Goal: Transaction & Acquisition: Purchase product/service

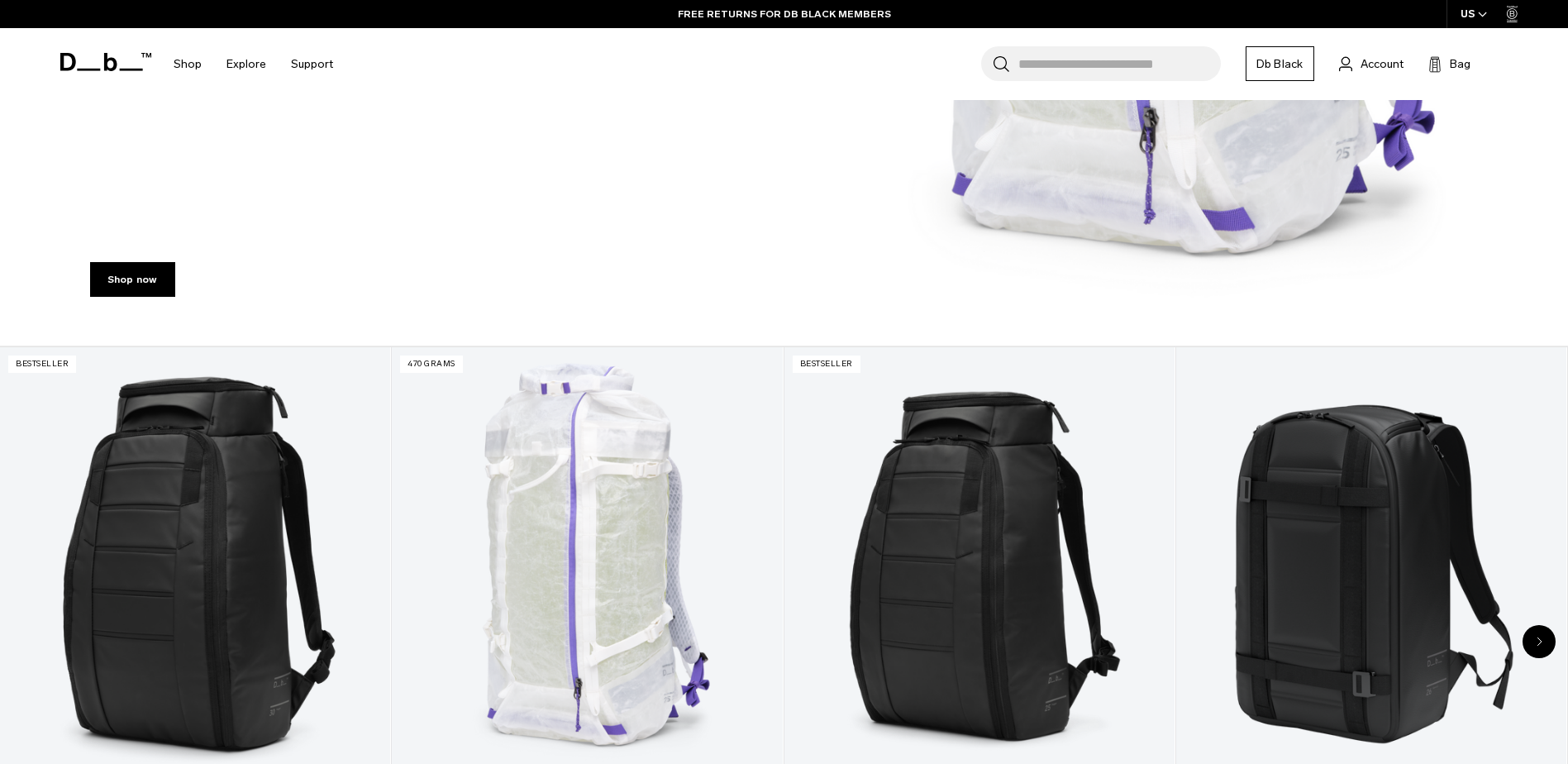
scroll to position [626, 0]
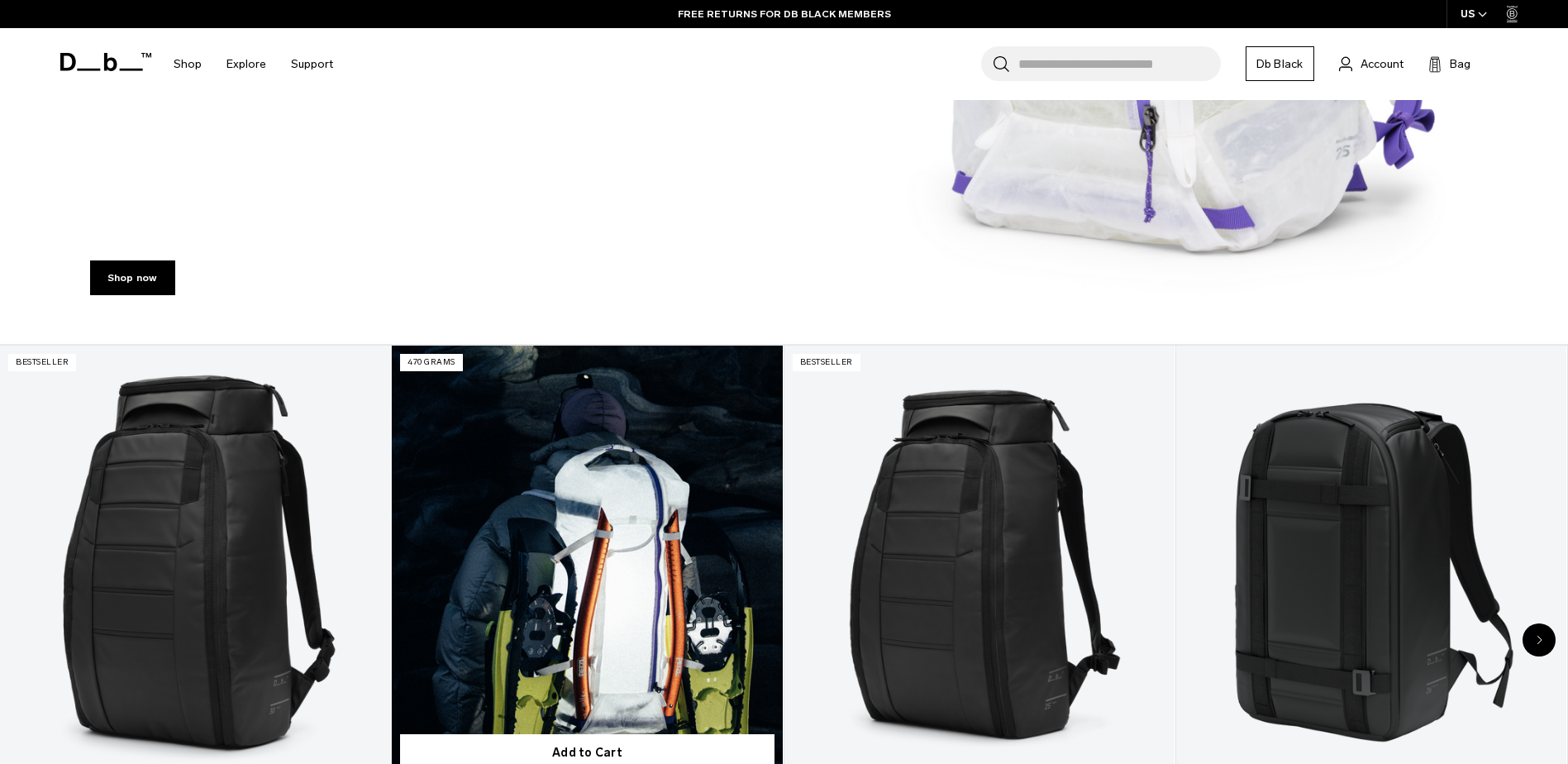
click at [548, 444] on link "Weigh Lighter Backpack 25L" at bounding box center [587, 562] width 390 height 434
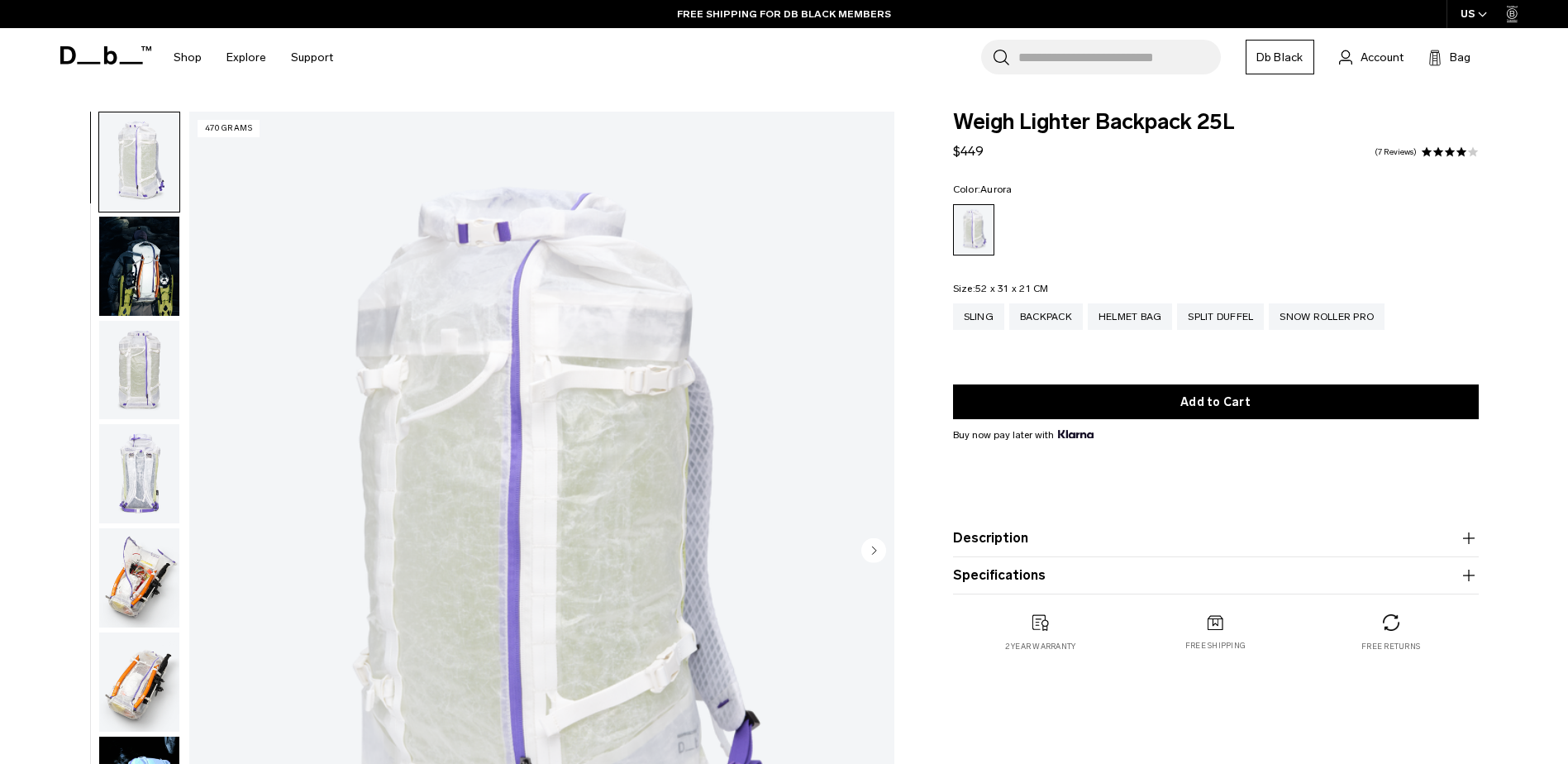
click at [142, 261] on img "button" at bounding box center [139, 266] width 81 height 99
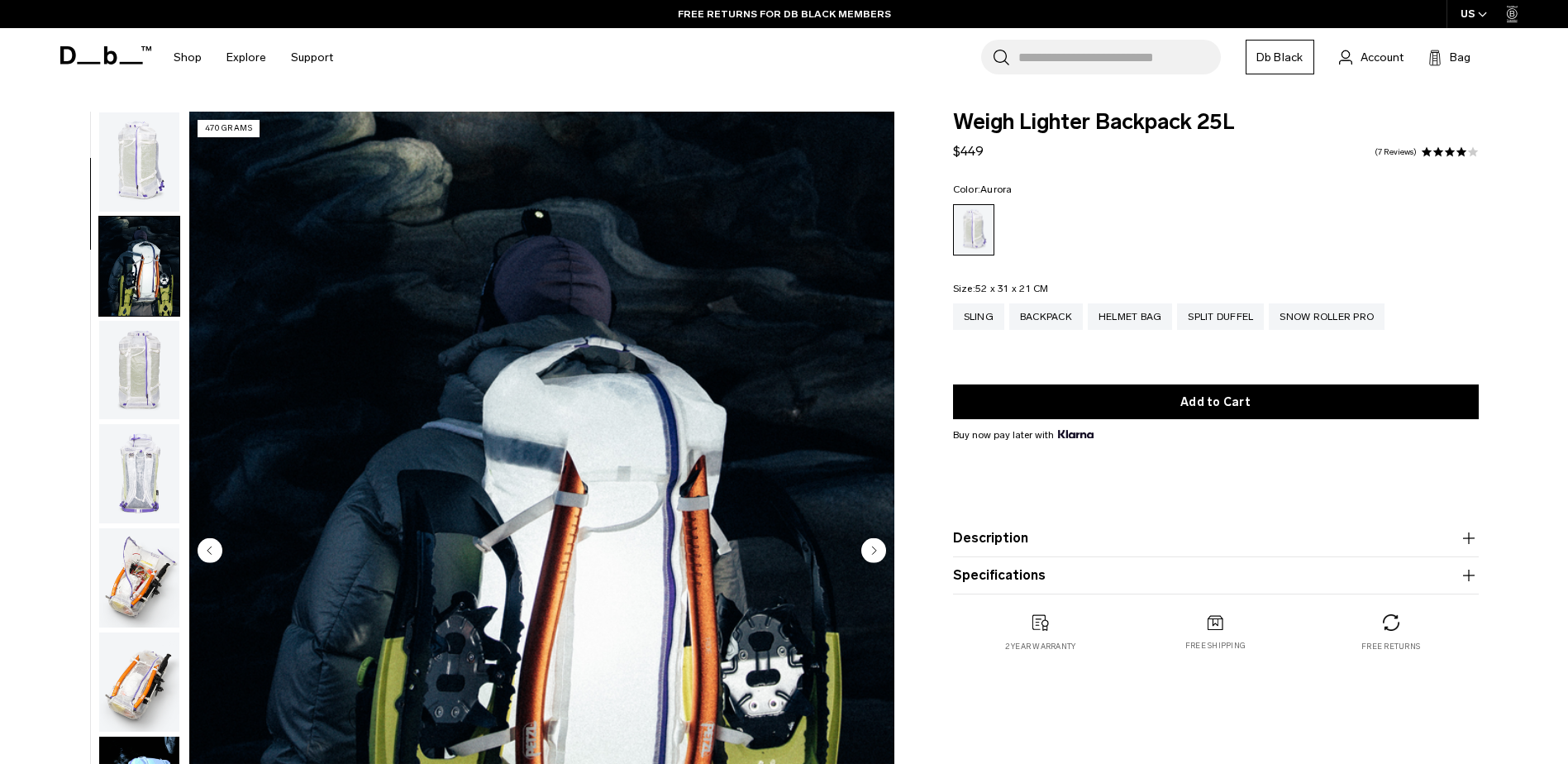
click at [133, 170] on img "button" at bounding box center [139, 162] width 81 height 99
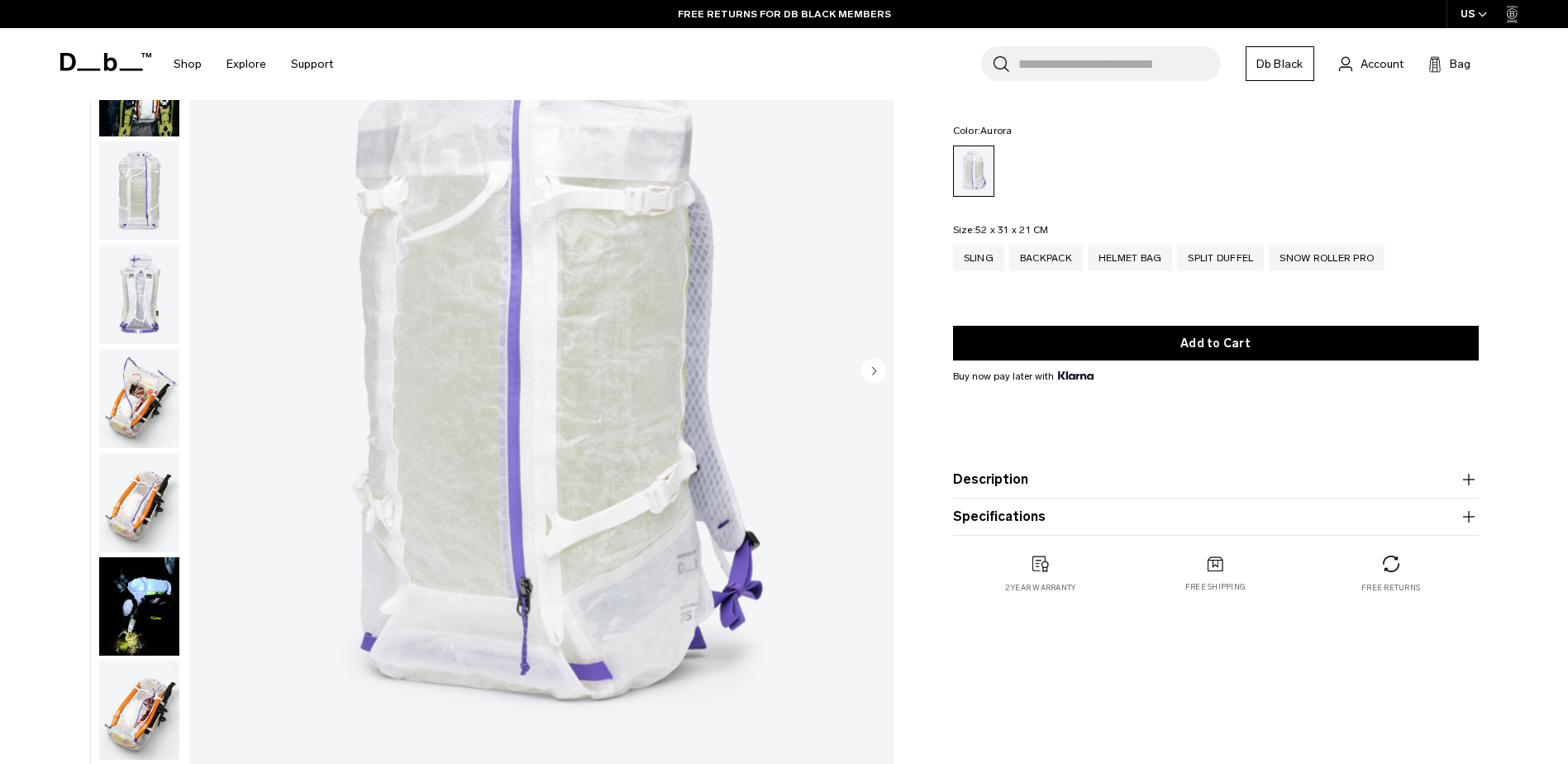
scroll to position [160, 0]
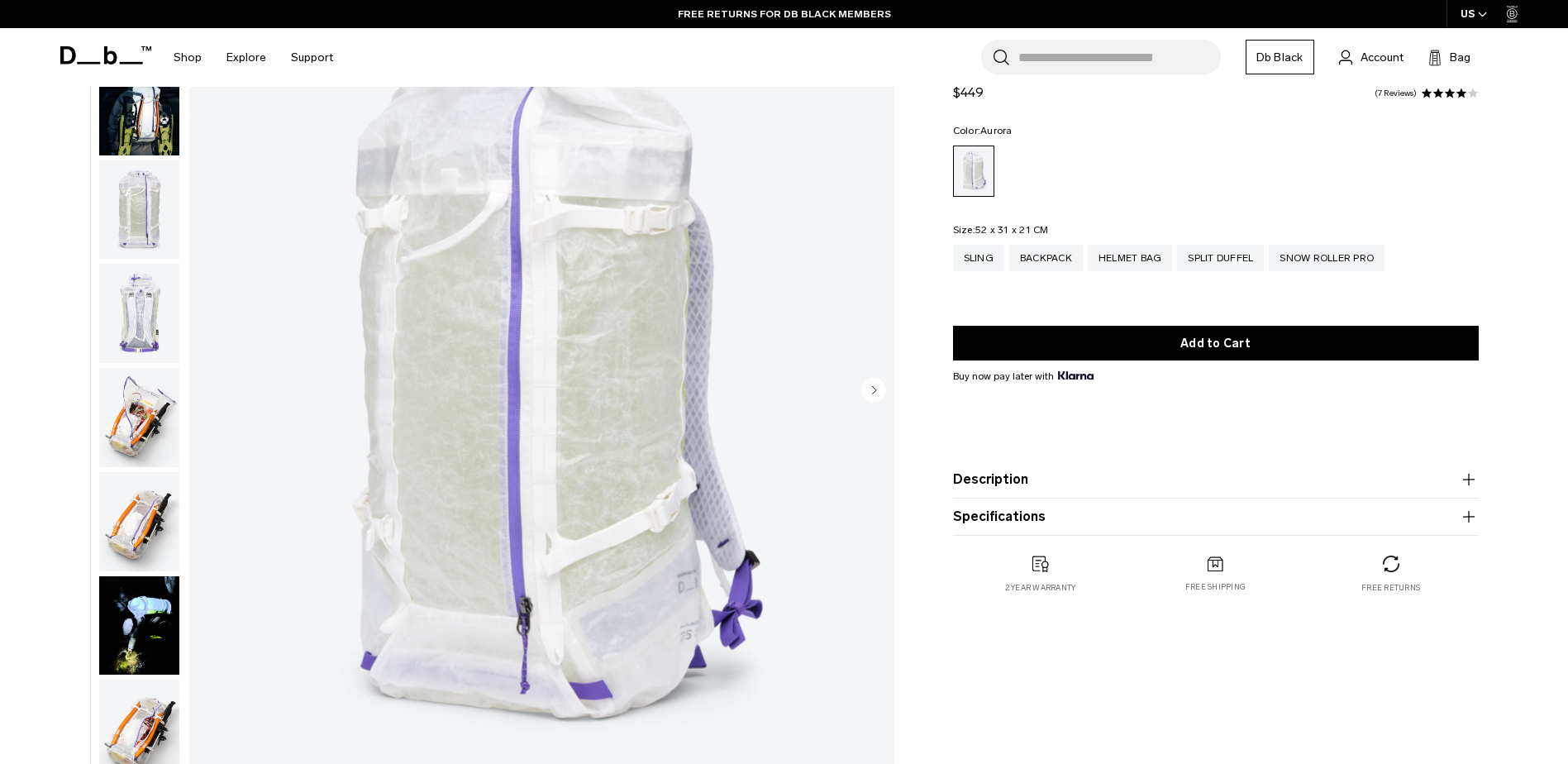
click at [114, 219] on img "button" at bounding box center [139, 210] width 81 height 99
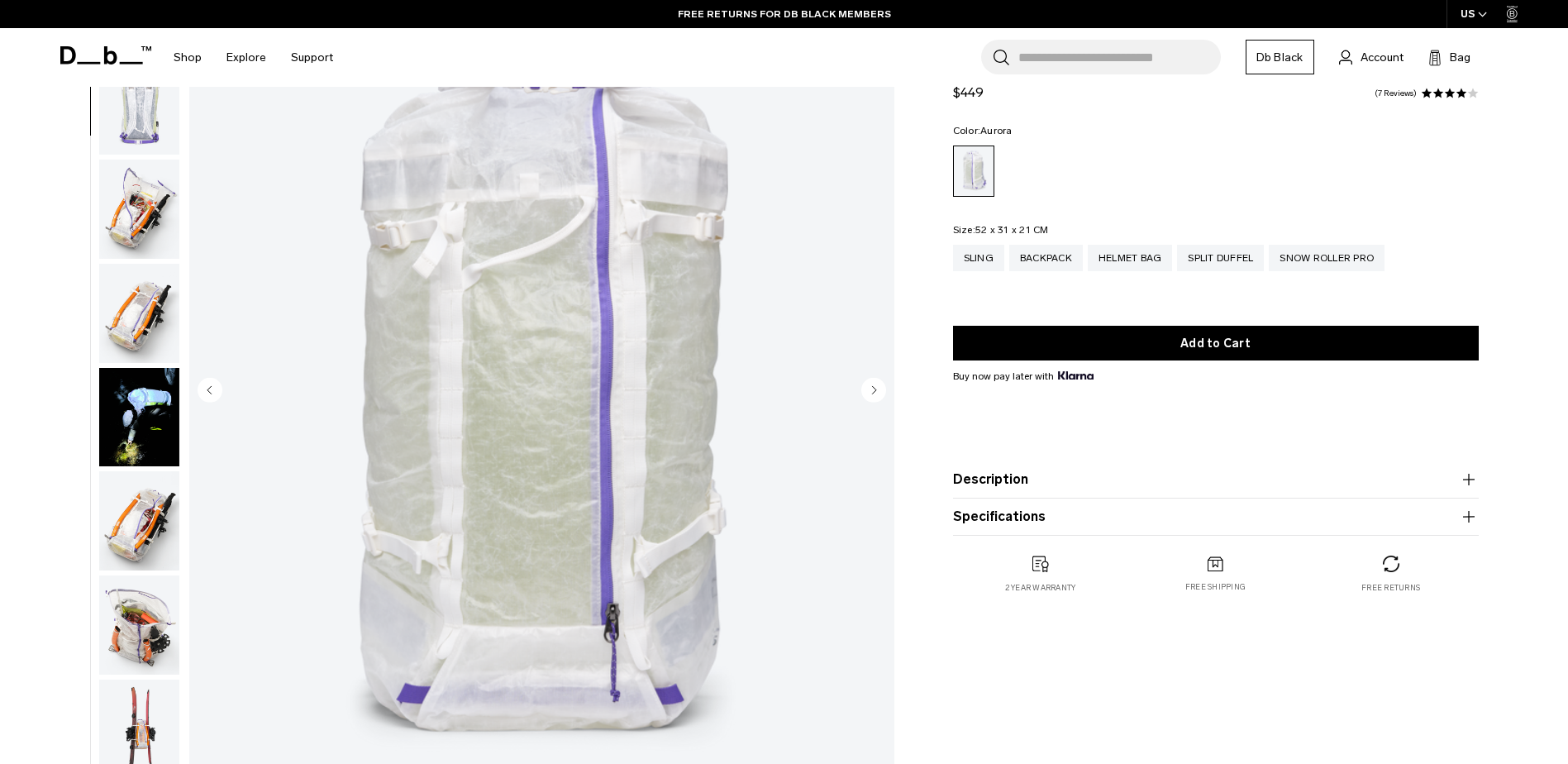
click at [147, 200] on img "button" at bounding box center [139, 209] width 81 height 99
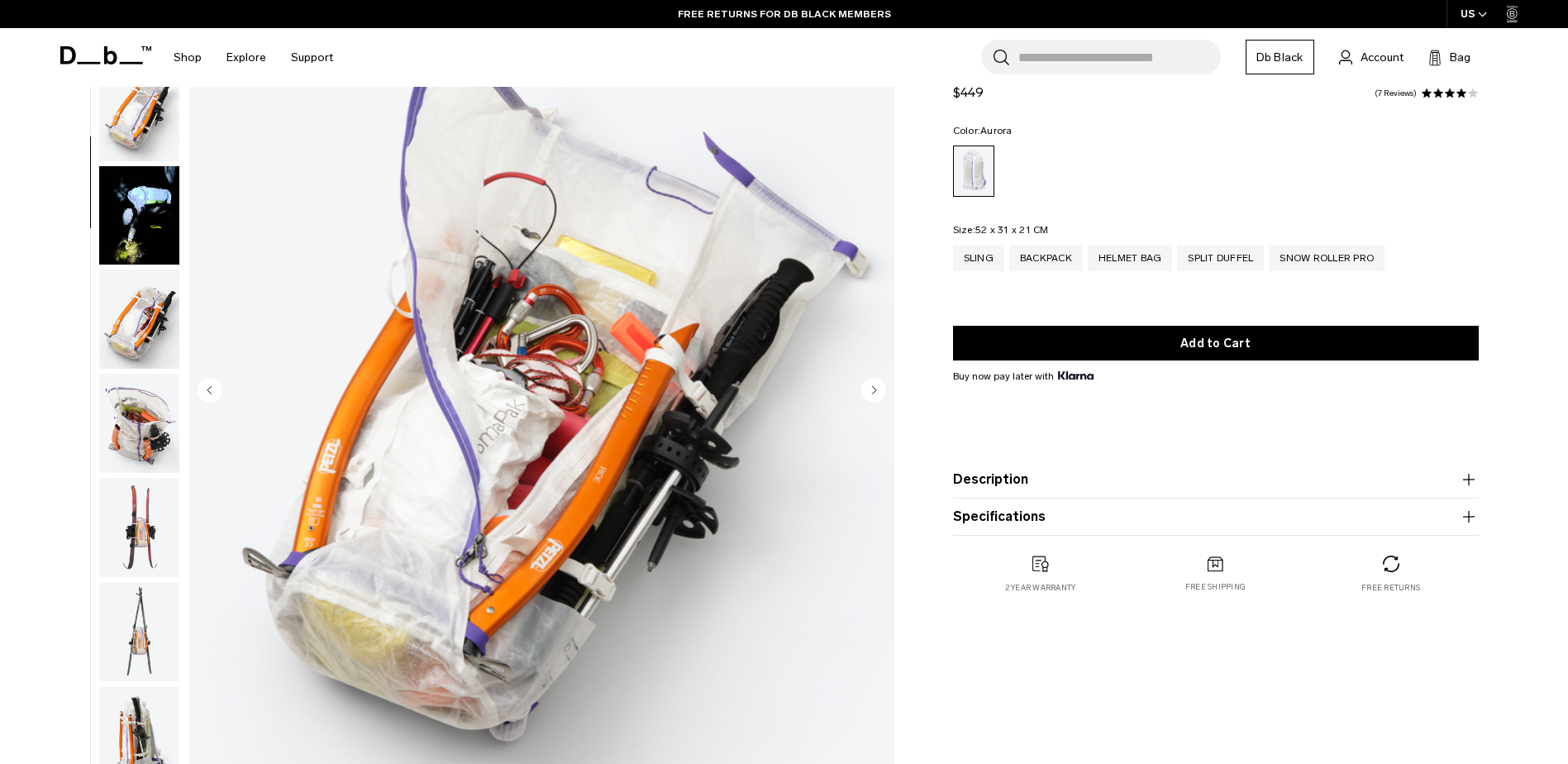
scroll to position [416, 0]
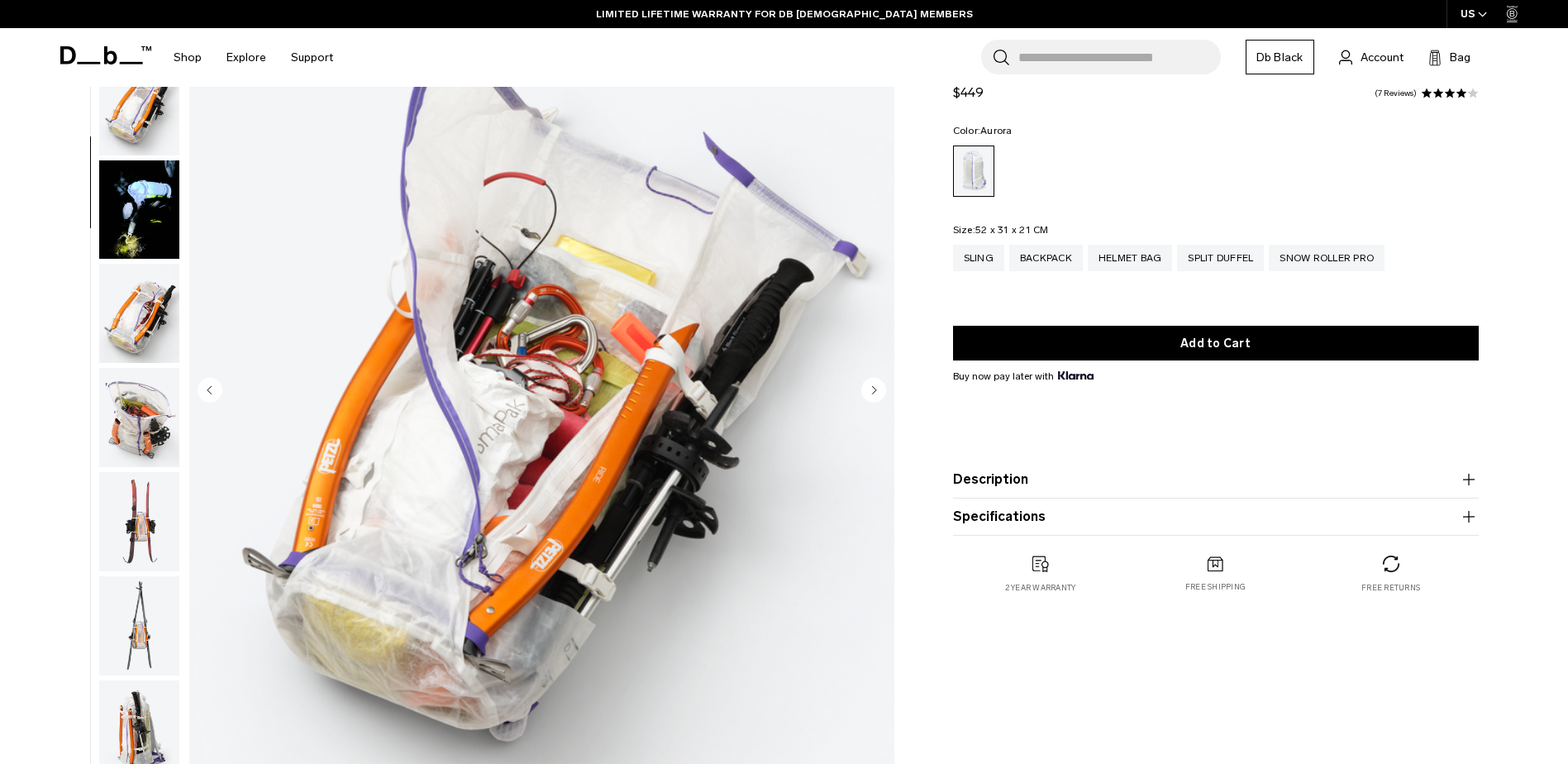
click at [135, 283] on img "button" at bounding box center [139, 313] width 81 height 99
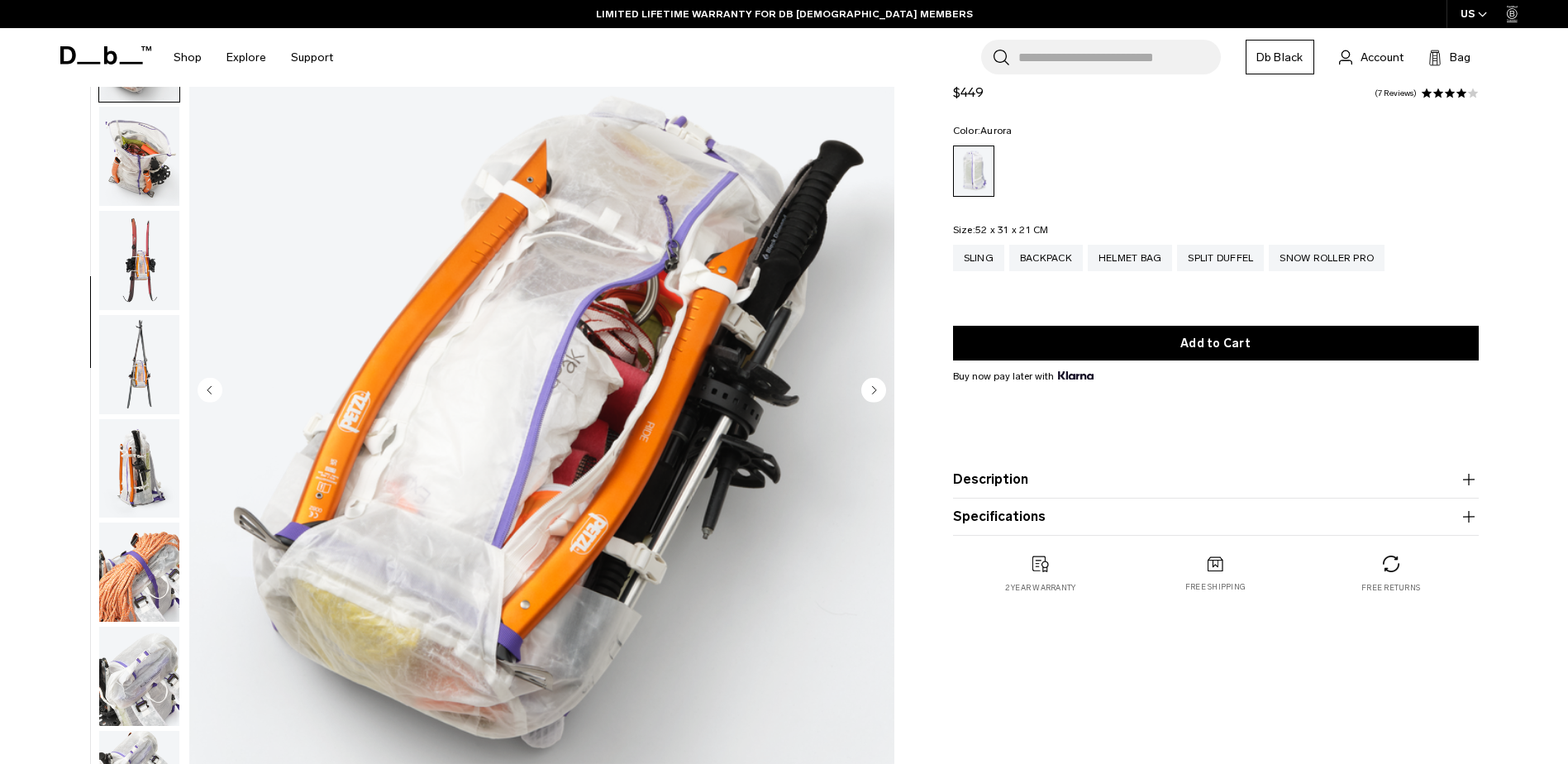
scroll to position [727, 0]
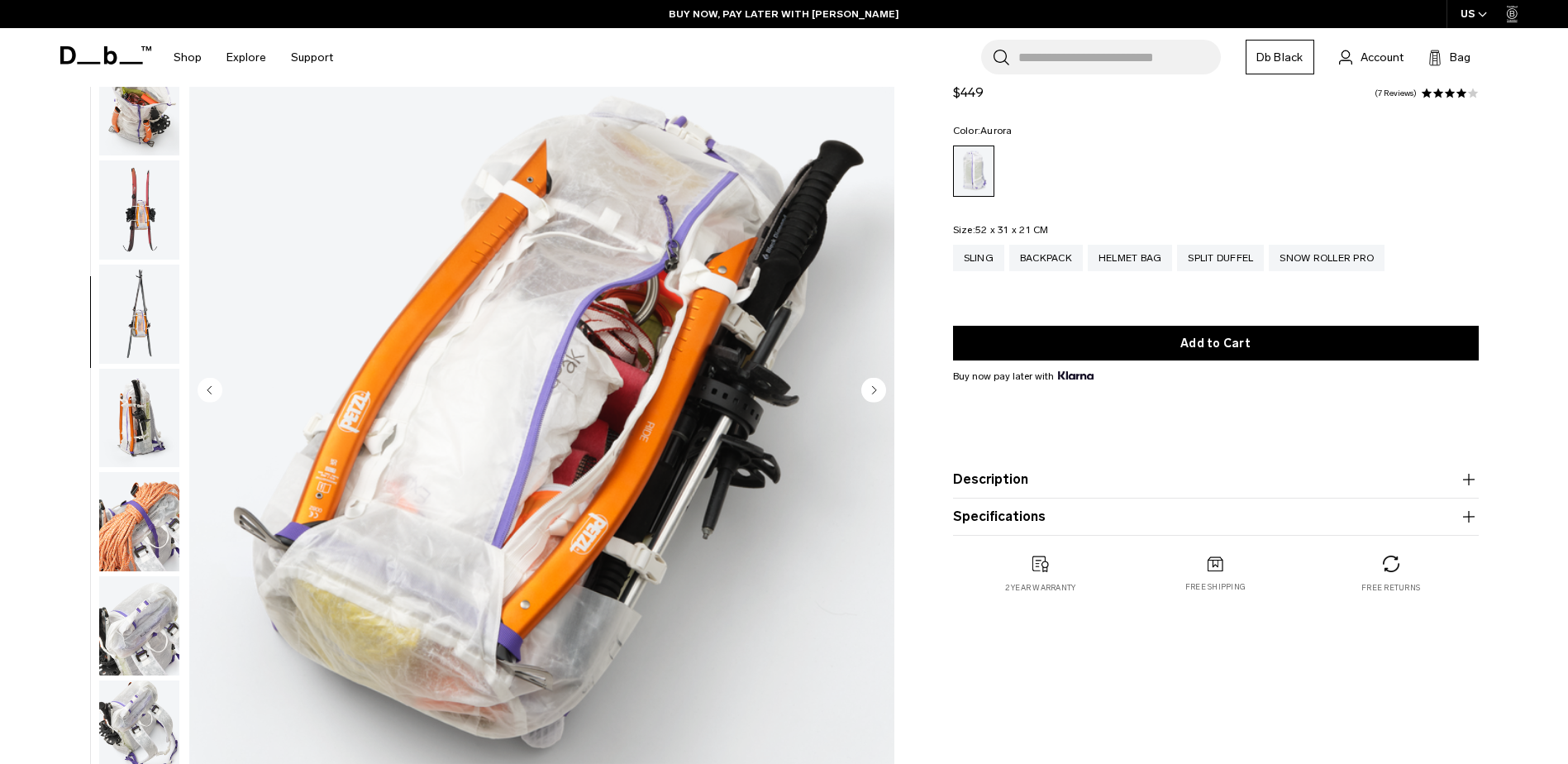
click at [139, 412] on img "button" at bounding box center [139, 418] width 81 height 99
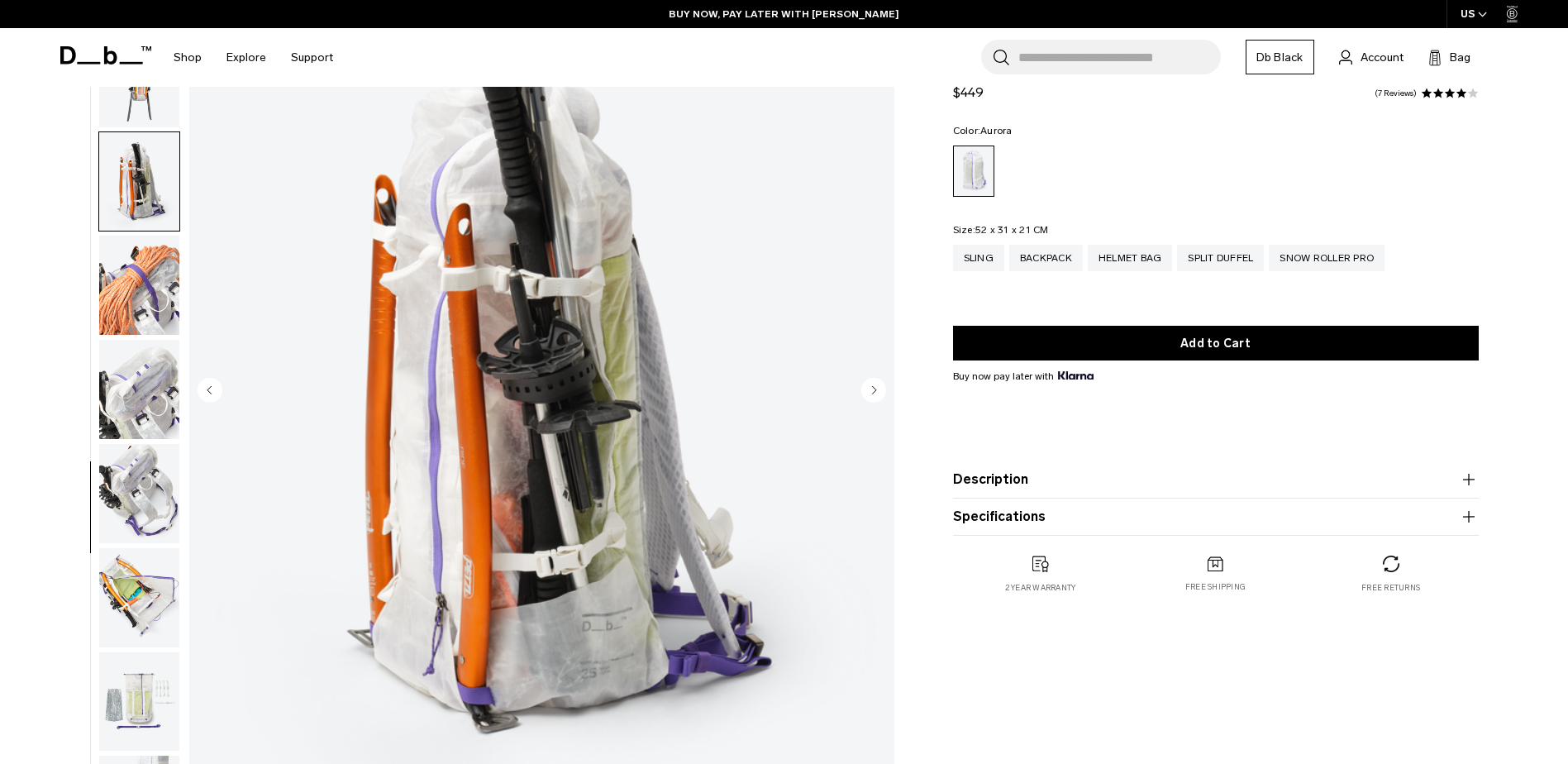
scroll to position [988, 0]
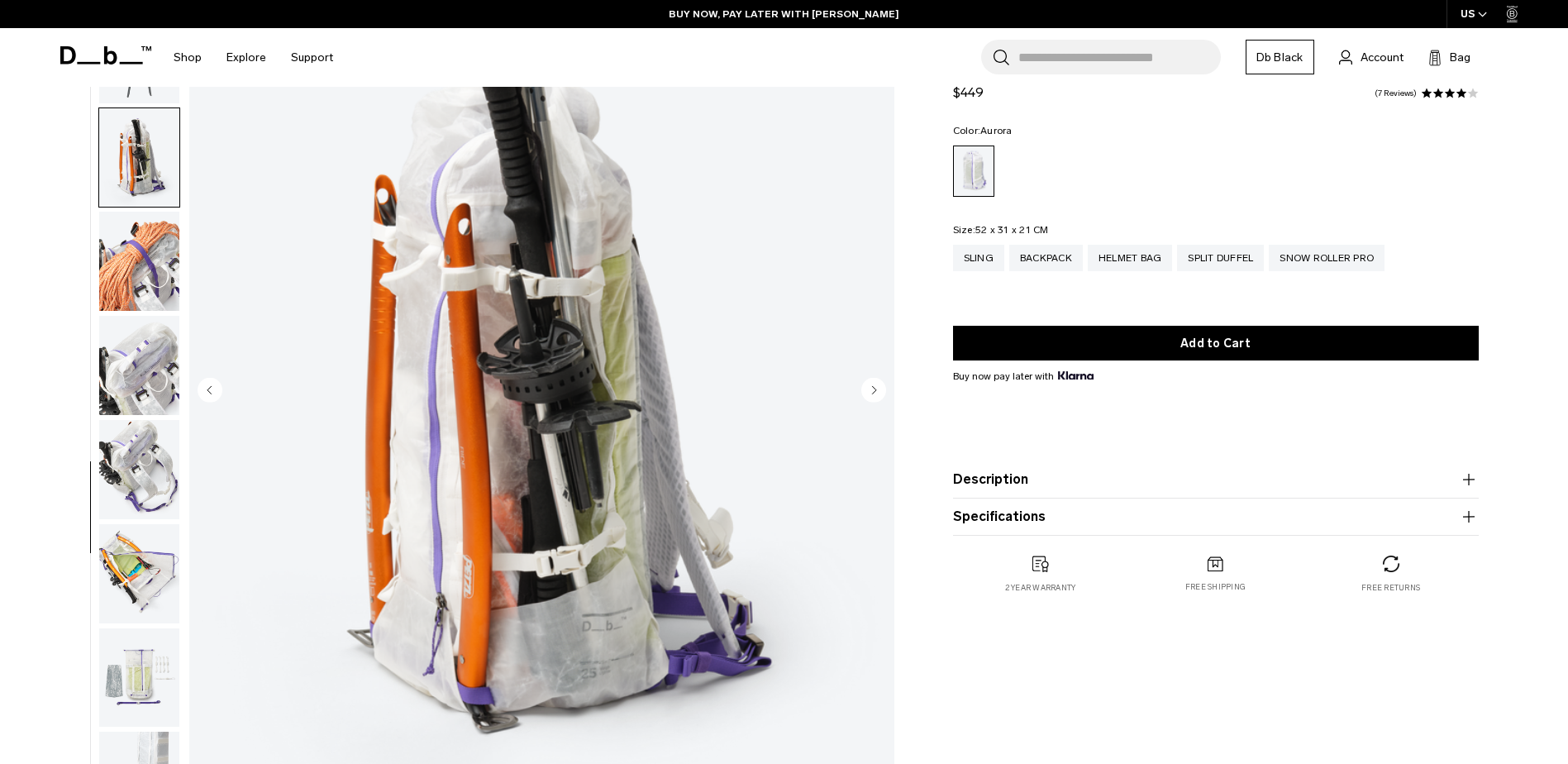
click at [155, 394] on img "button" at bounding box center [139, 366] width 81 height 99
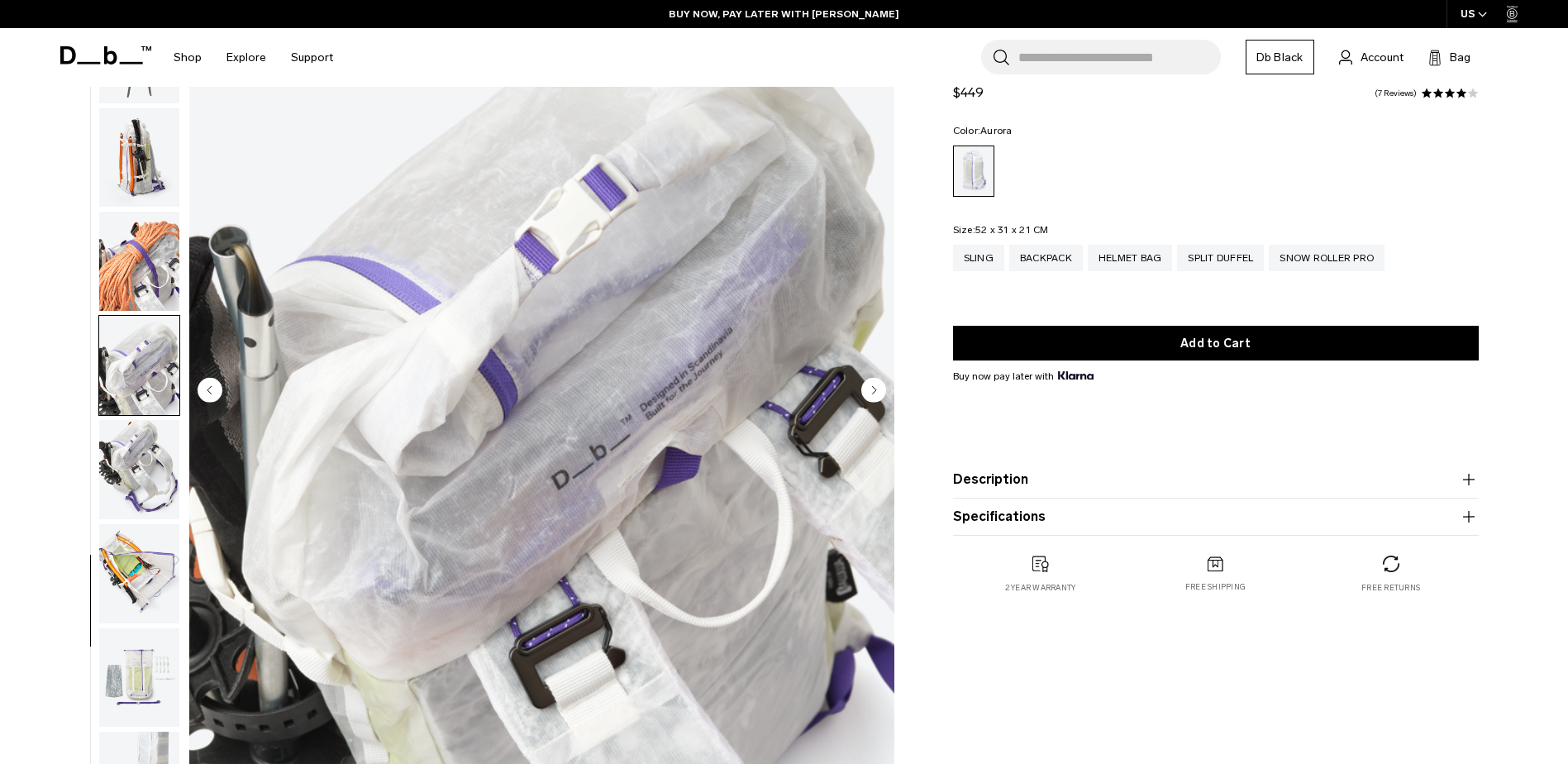
click at [151, 430] on img "button" at bounding box center [139, 469] width 81 height 99
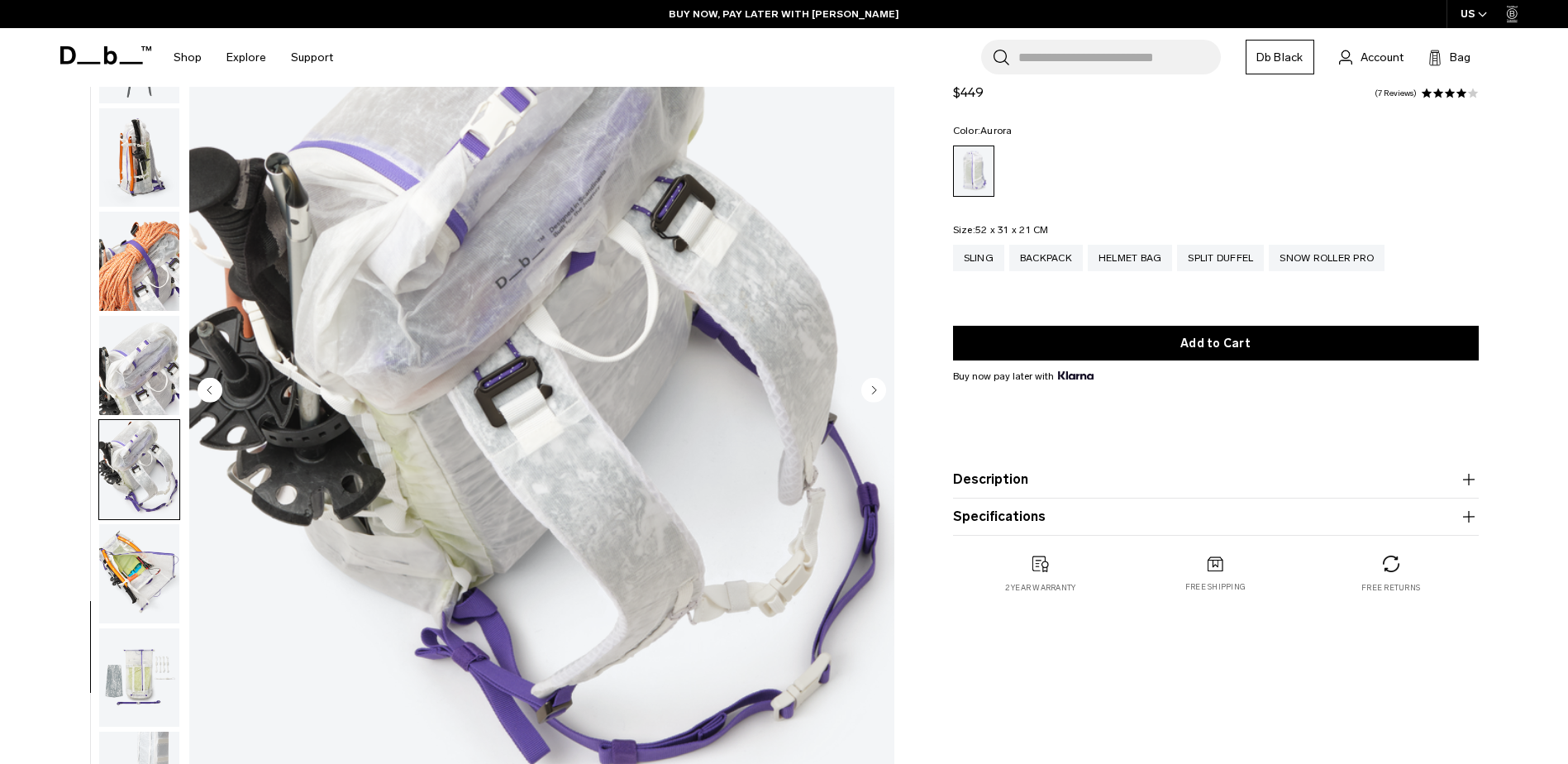
click at [111, 547] on img "button" at bounding box center [139, 573] width 81 height 99
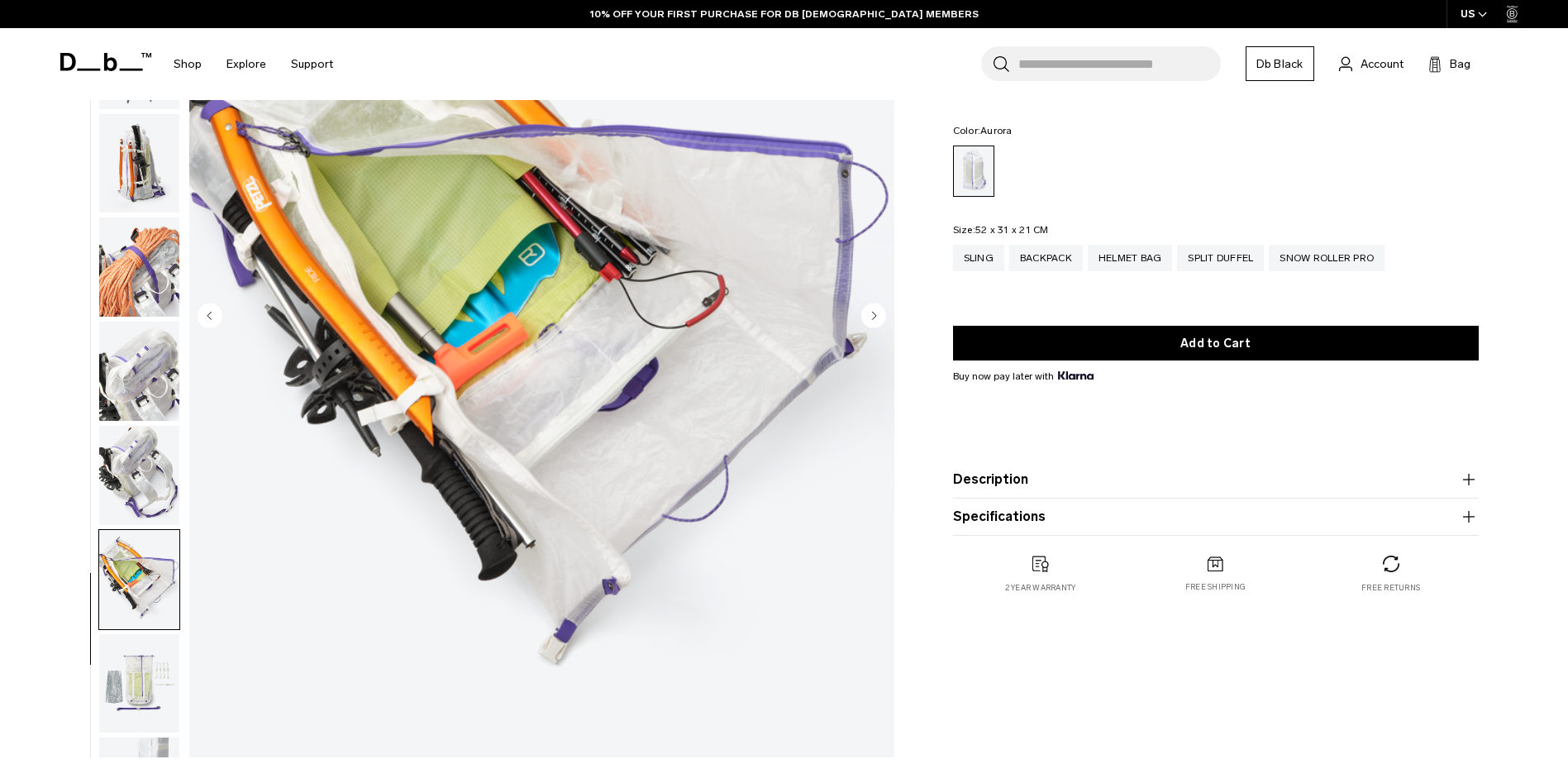
scroll to position [907, 0]
click at [137, 691] on img "button" at bounding box center [139, 684] width 81 height 99
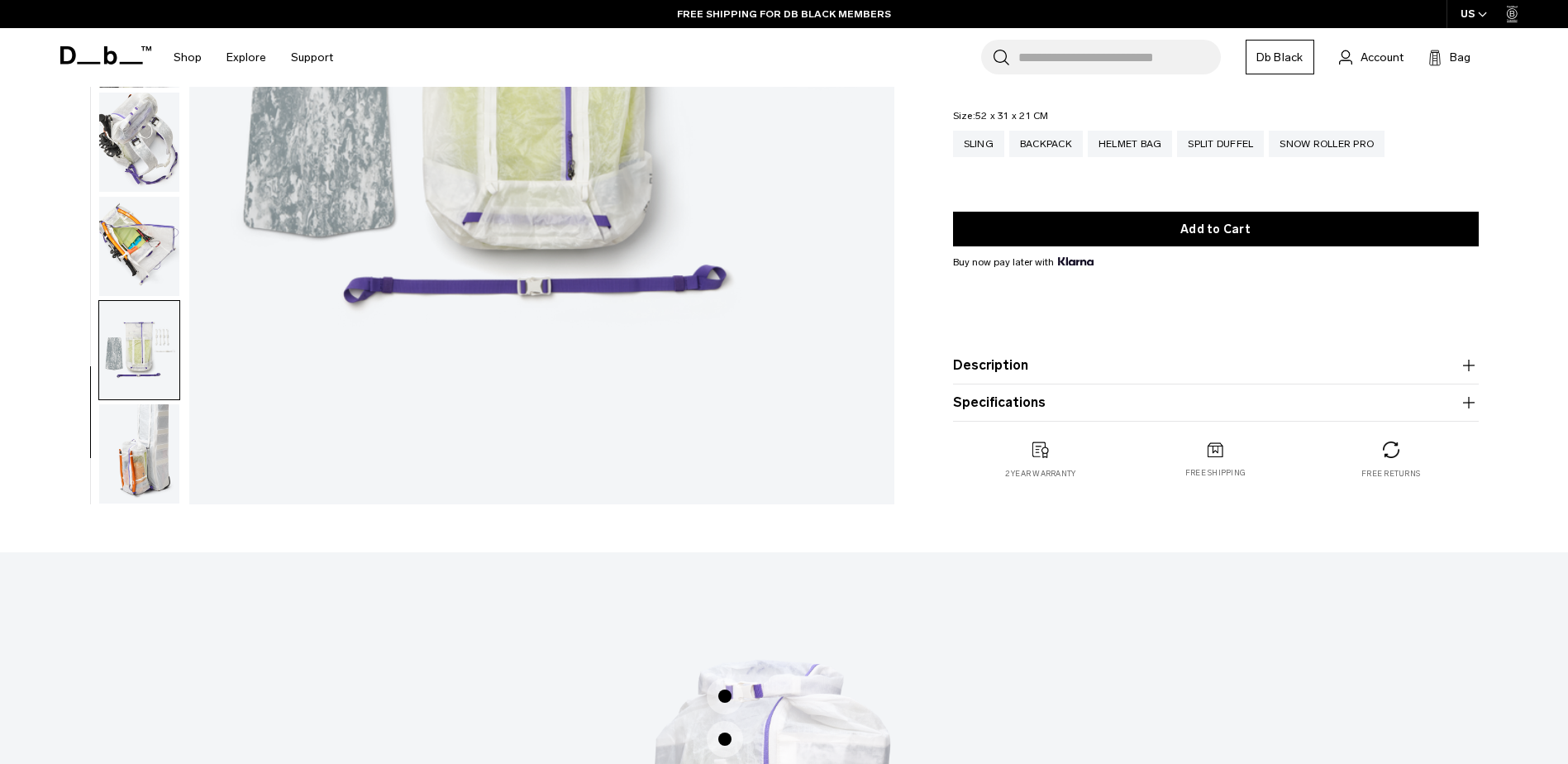
scroll to position [489, 0]
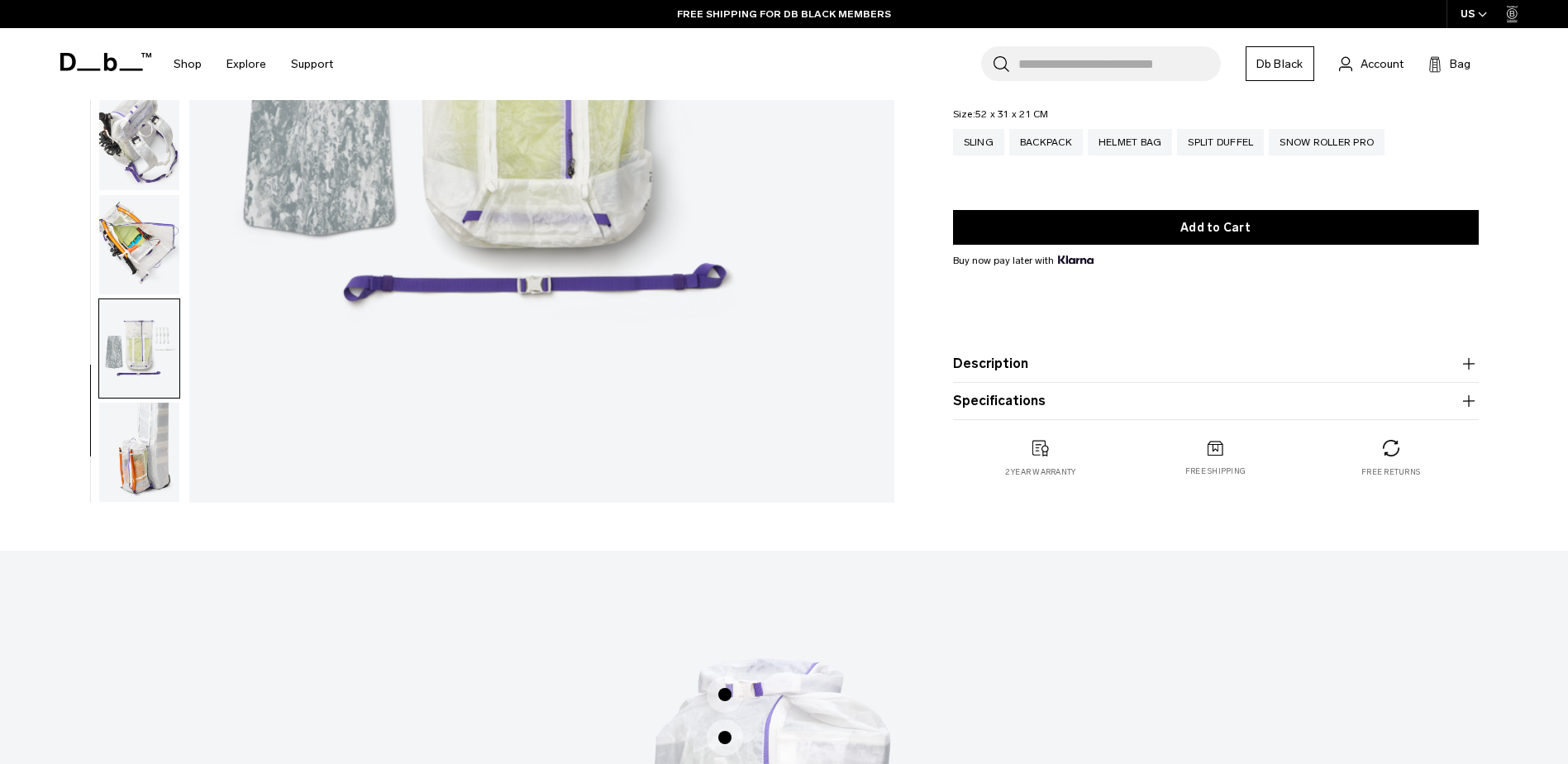
click at [163, 449] on img "button" at bounding box center [139, 452] width 81 height 99
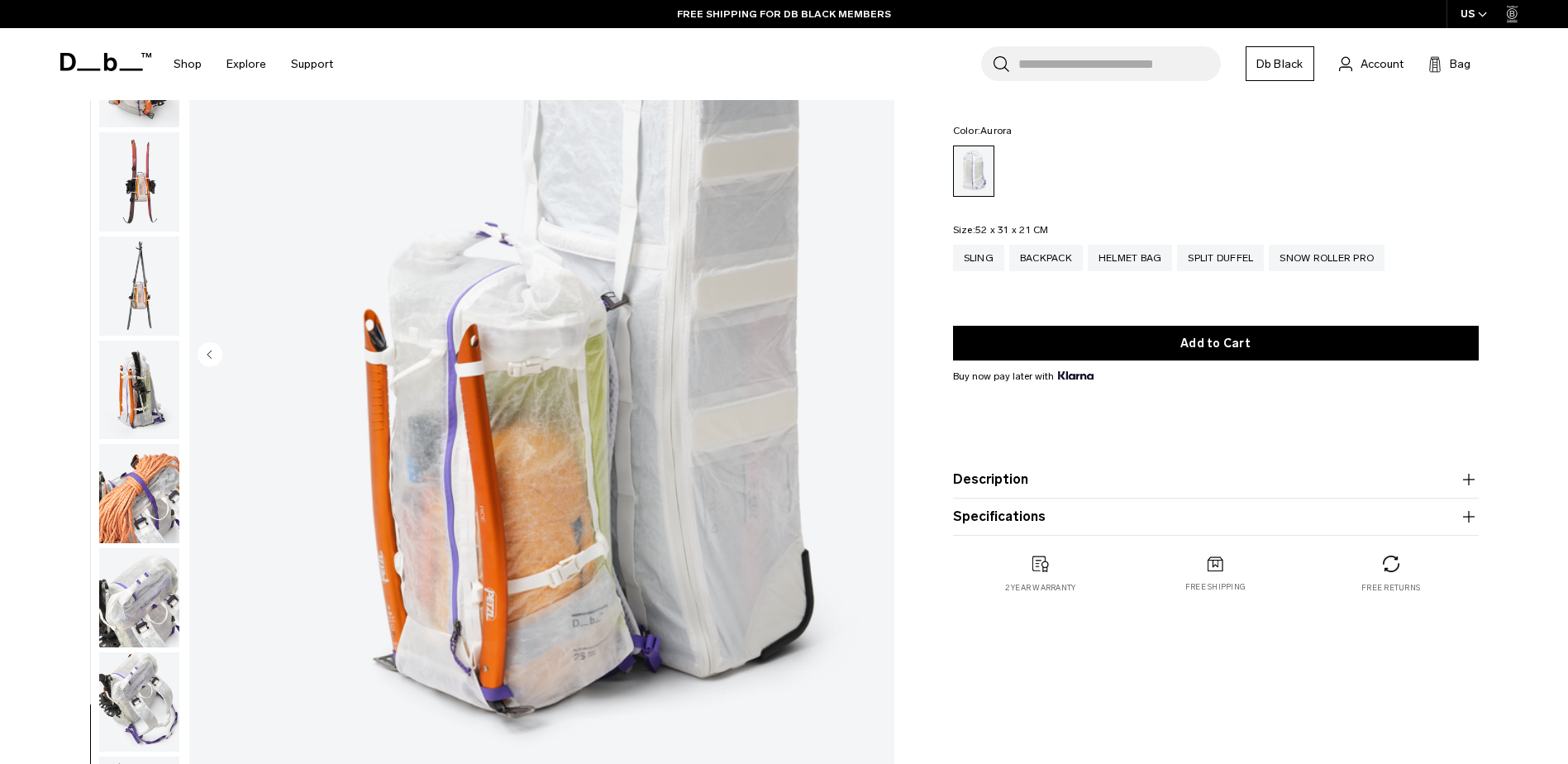
scroll to position [0, 0]
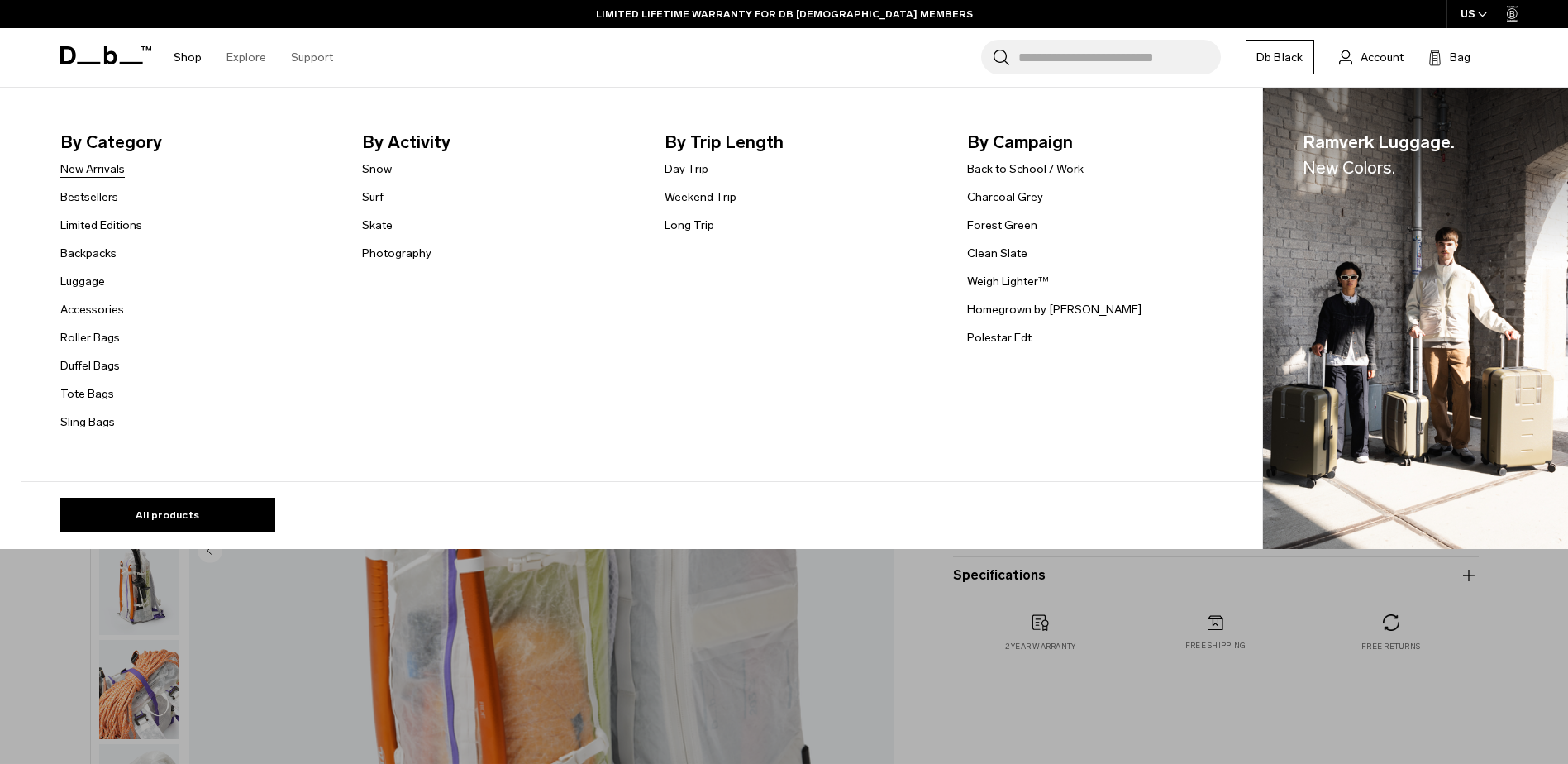
click at [110, 165] on link "New Arrivals" at bounding box center [93, 169] width 64 height 17
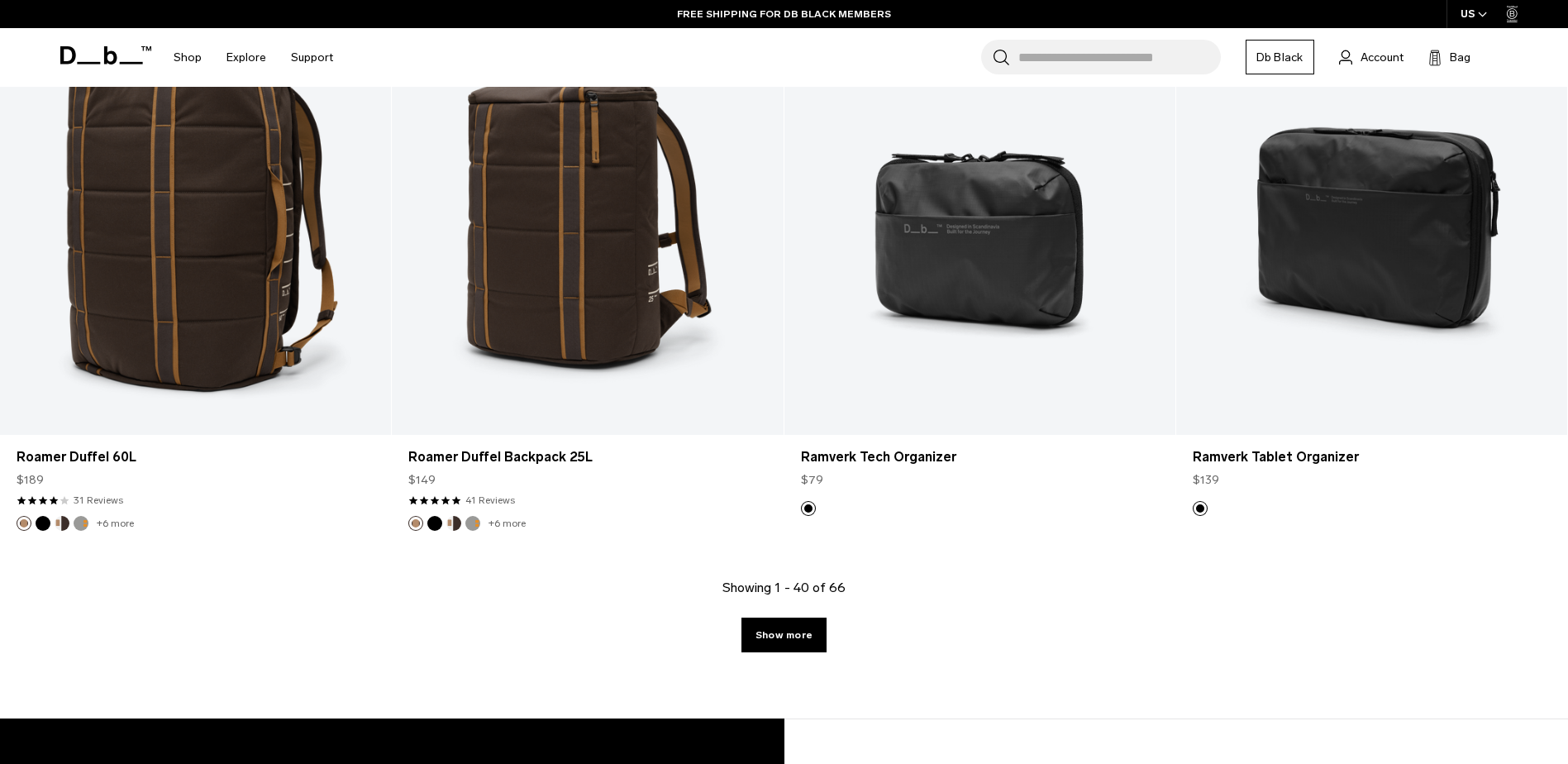
scroll to position [5664, 0]
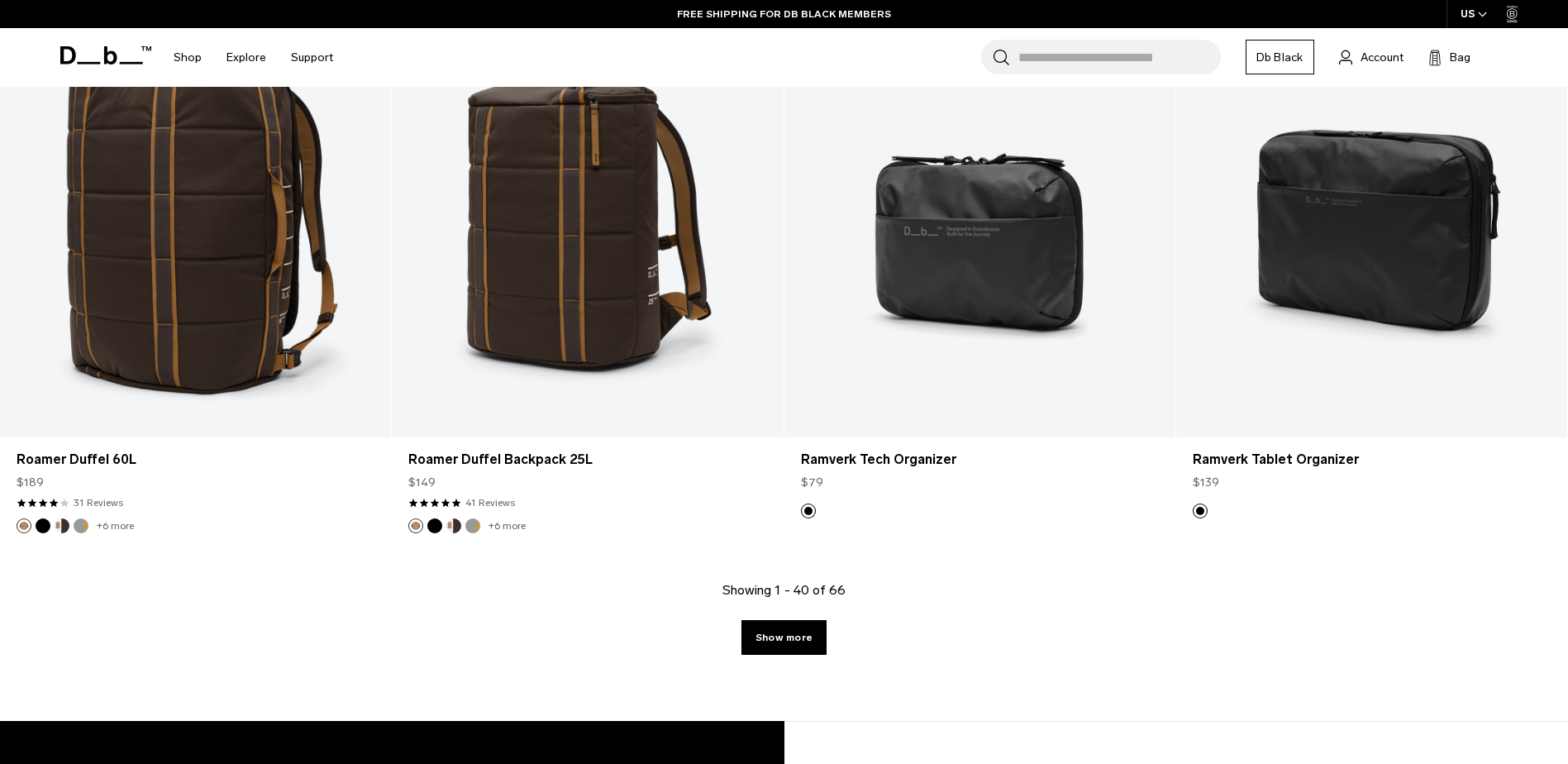
click at [742, 648] on div "Showing 1 - 40 of 66 Show more" at bounding box center [784, 650] width 1568 height 140
click at [765, 644] on link "Show more" at bounding box center [783, 638] width 85 height 35
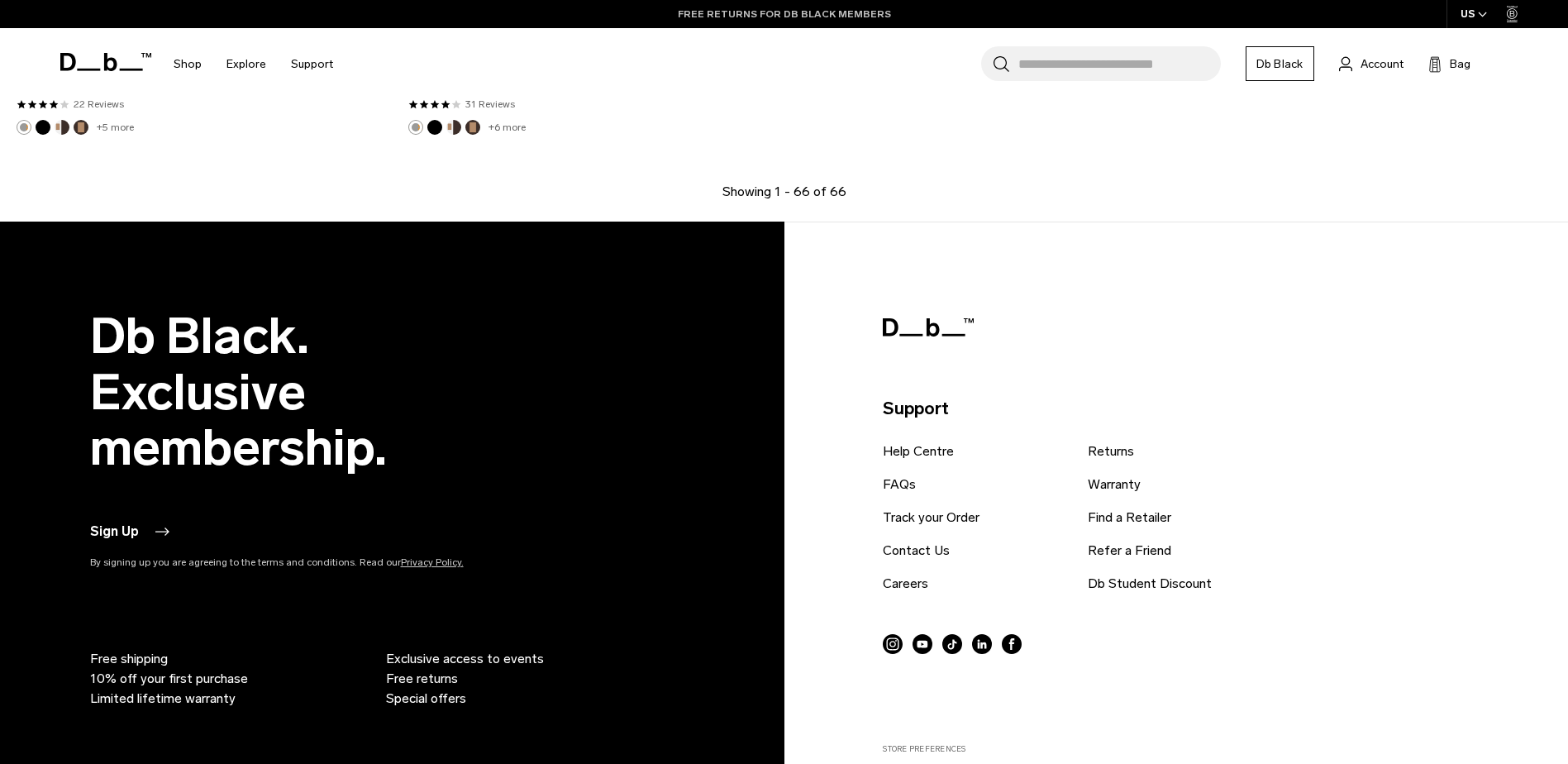
scroll to position [10006, 0]
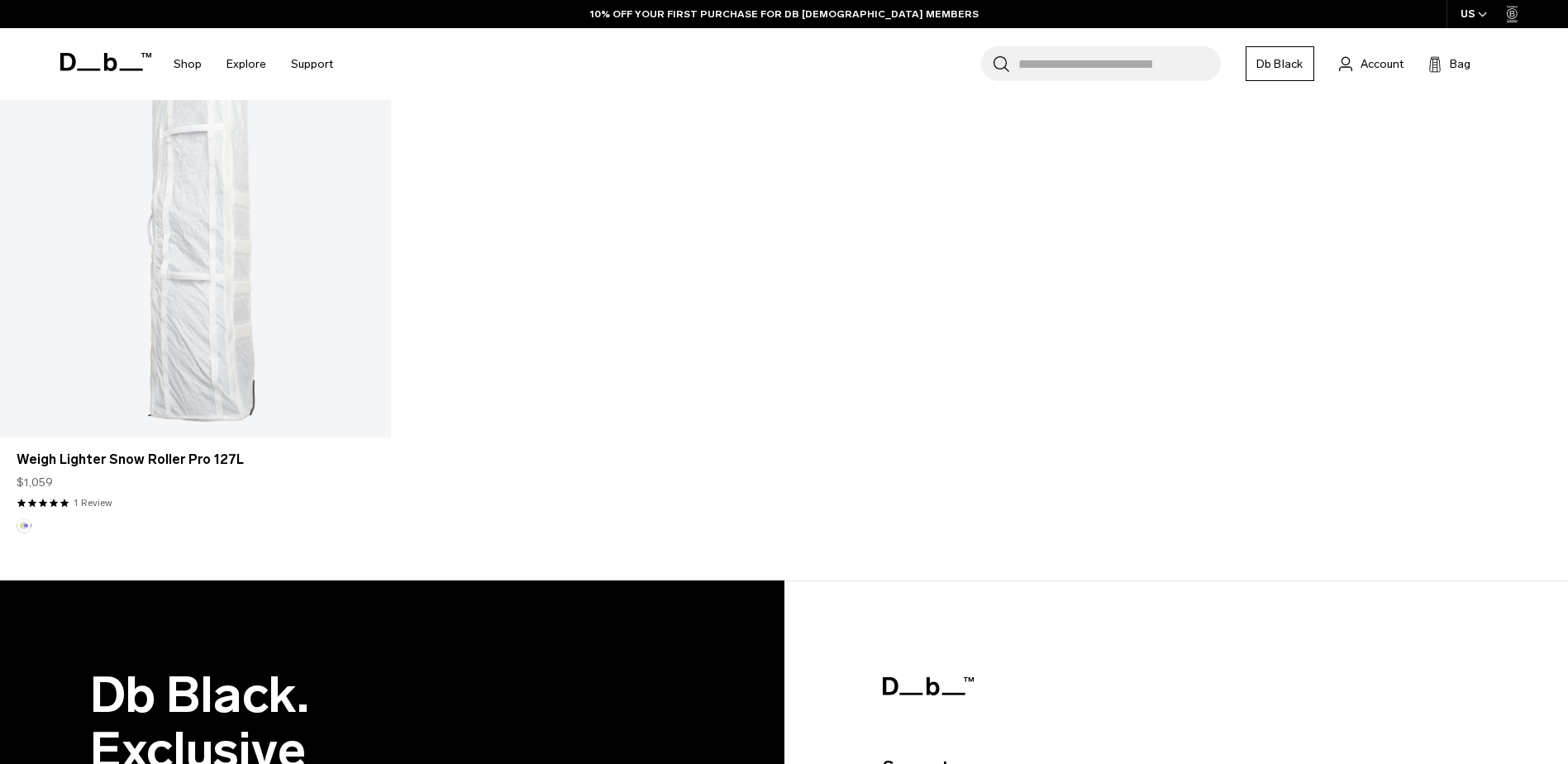
scroll to position [1150, 0]
